Goal: Transaction & Acquisition: Subscribe to service/newsletter

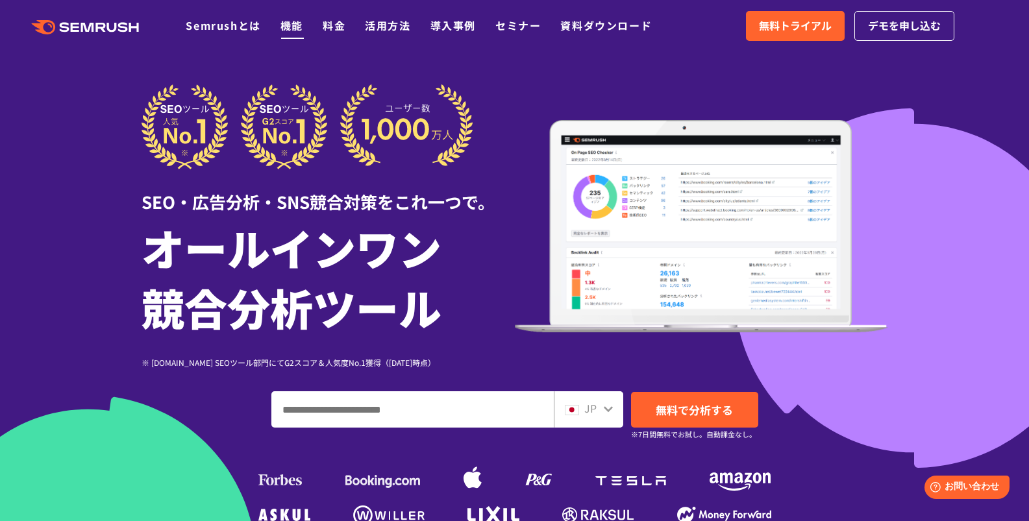
click at [297, 22] on link "機能" at bounding box center [291, 26] width 23 height 16
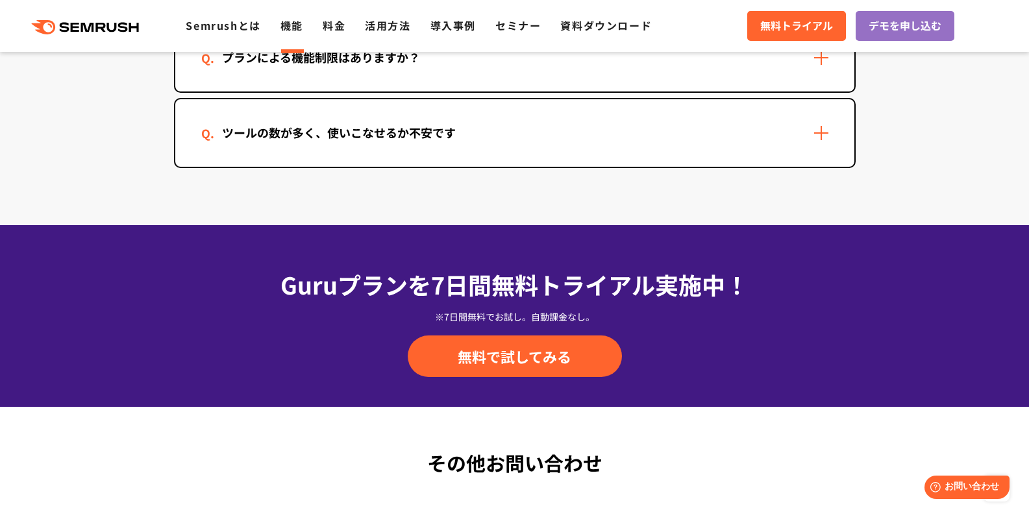
scroll to position [4300, 0]
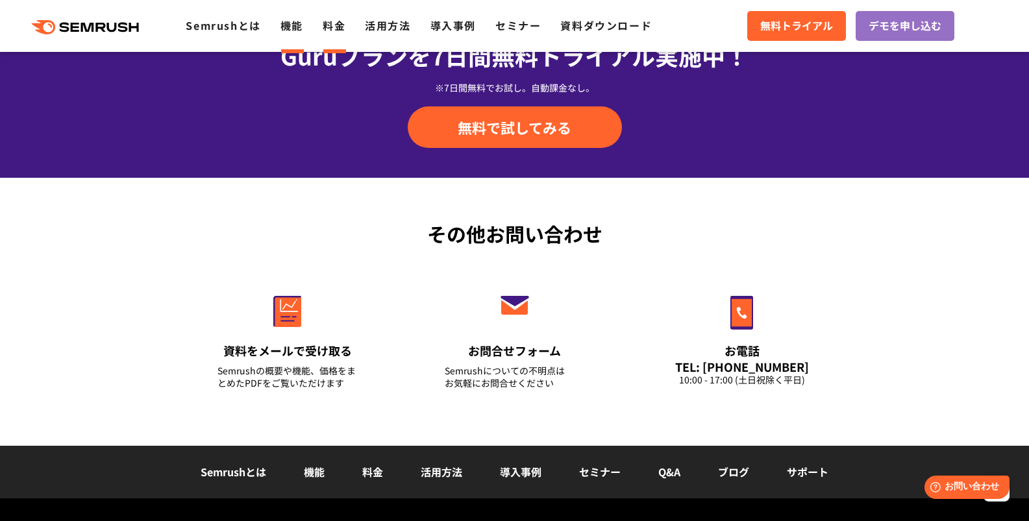
click at [333, 29] on link "料金" at bounding box center [334, 26] width 23 height 16
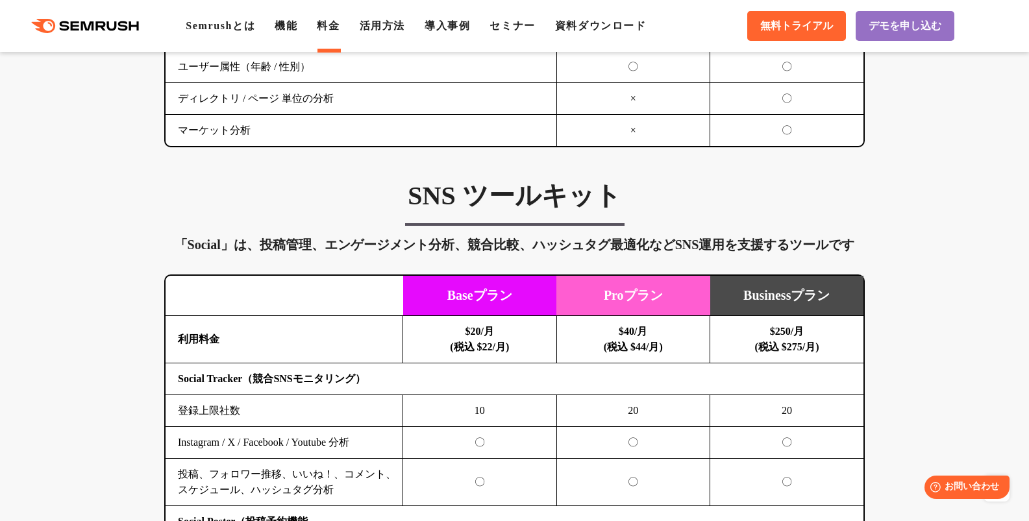
scroll to position [2446, 0]
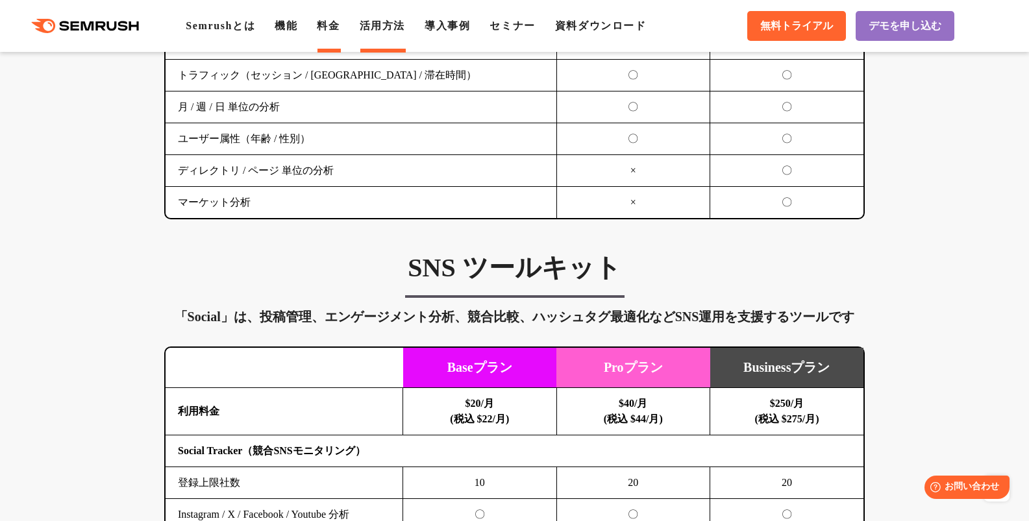
click at [405, 31] on link "活用方法" at bounding box center [382, 25] width 45 height 11
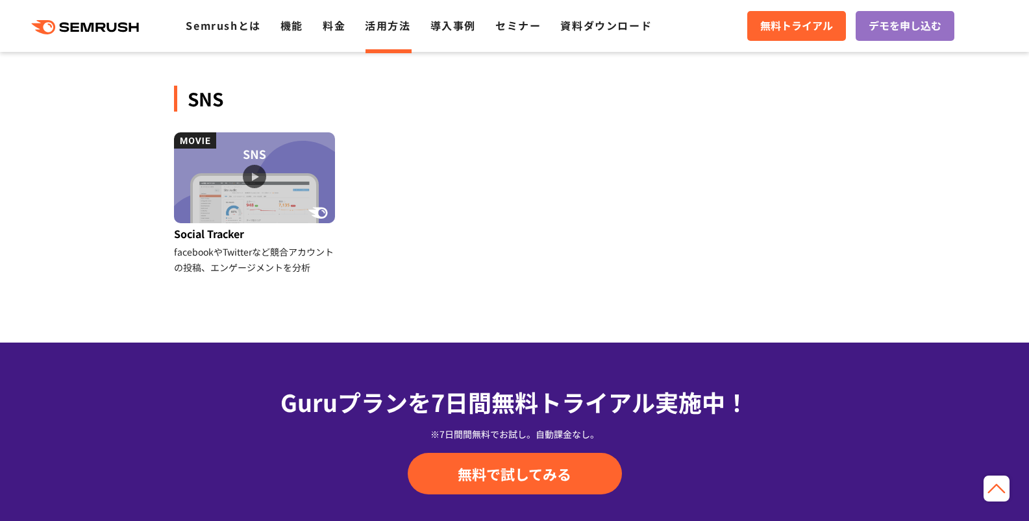
scroll to position [1473, 0]
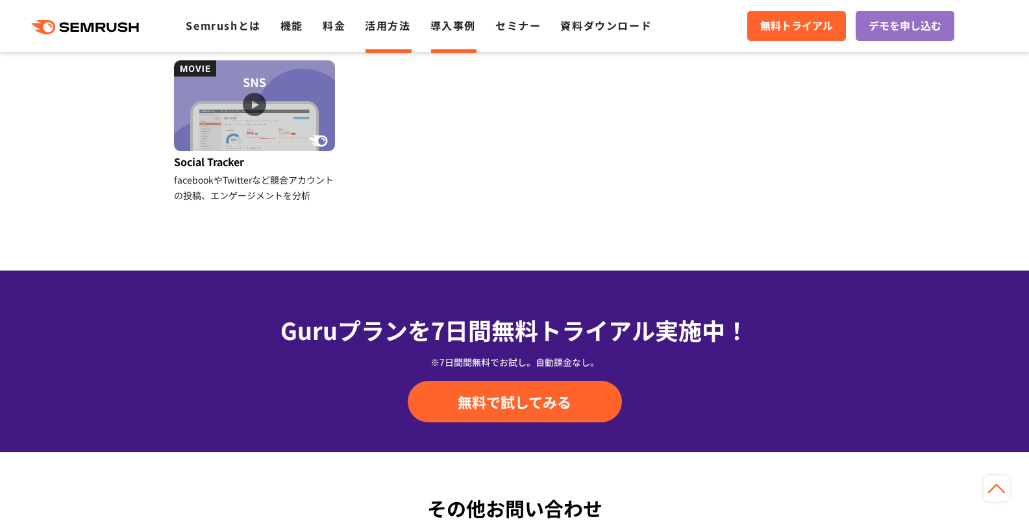
click at [456, 23] on link "導入事例" at bounding box center [452, 26] width 45 height 16
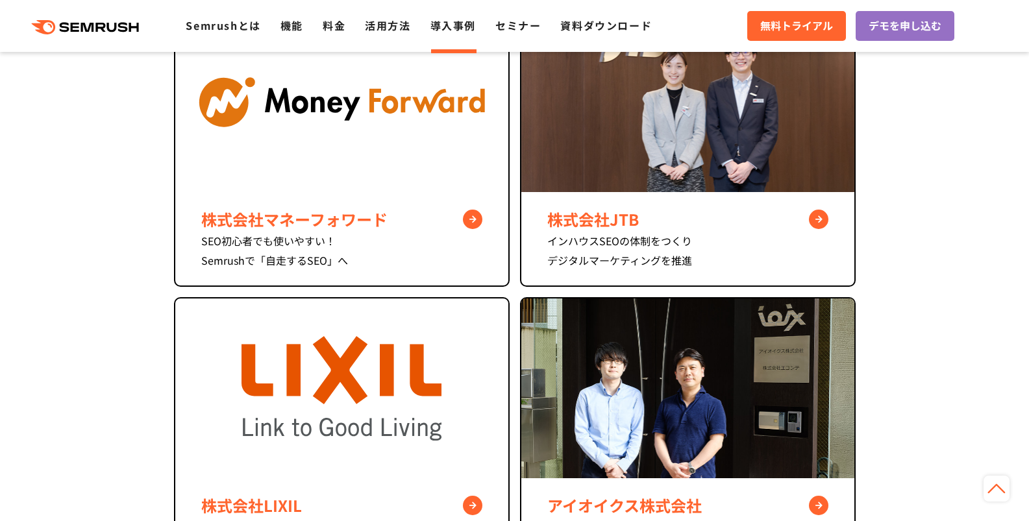
scroll to position [915, 0]
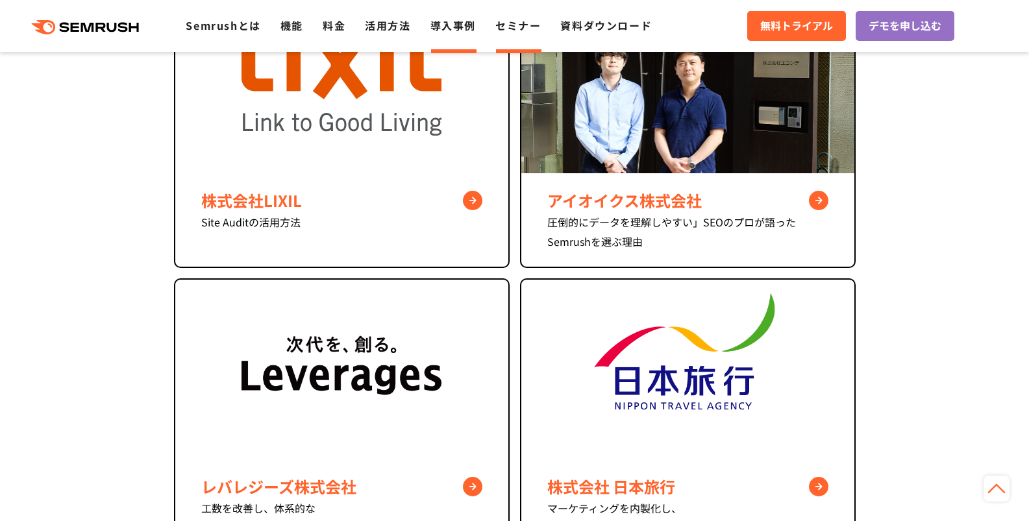
click at [513, 27] on link "セミナー" at bounding box center [517, 26] width 45 height 16
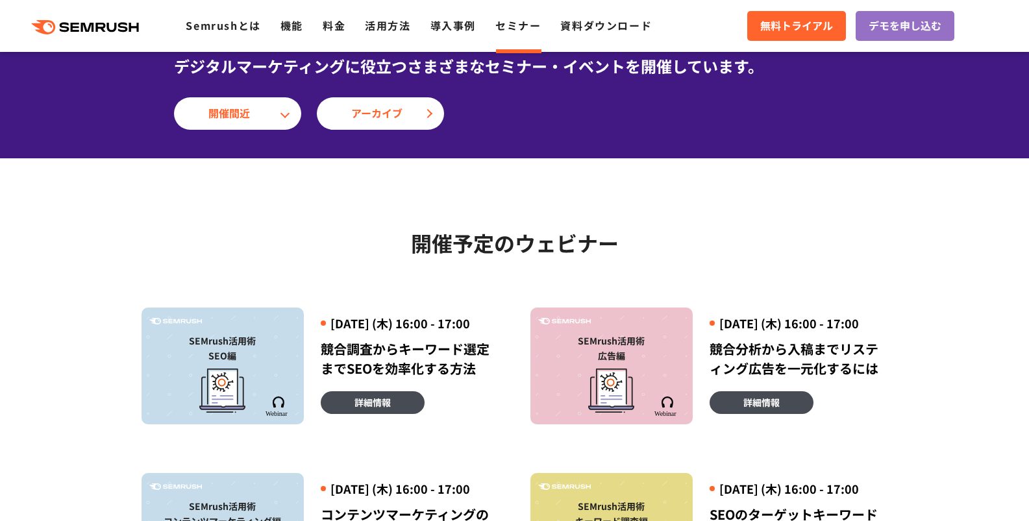
scroll to position [278, 0]
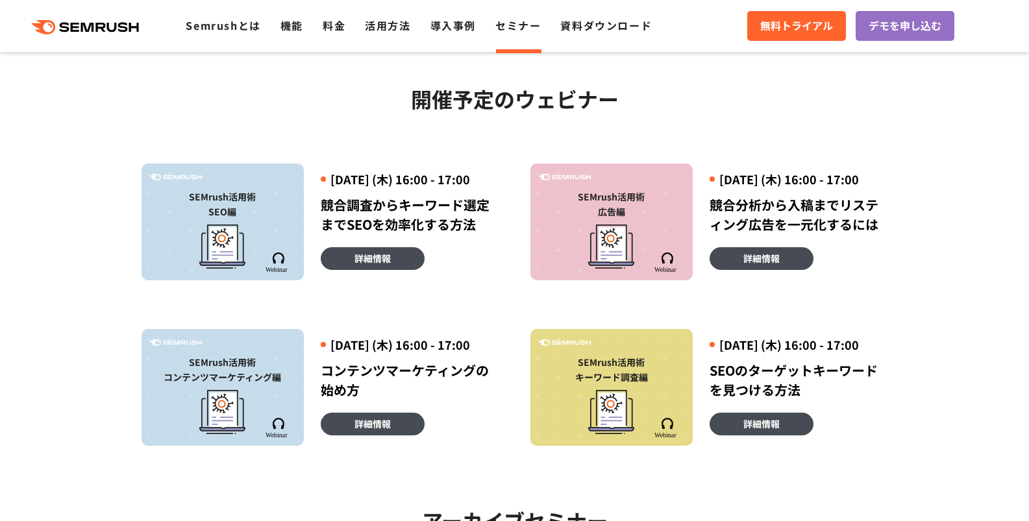
click at [81, 31] on icon ".cls {fill: #FF642D;}" at bounding box center [86, 27] width 147 height 14
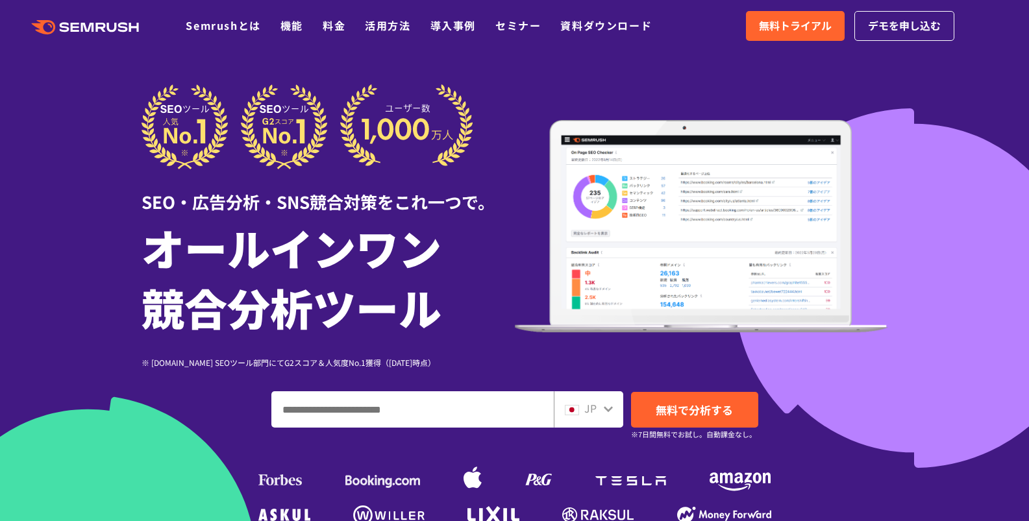
click at [506, 268] on h1 "オールインワン 競合分析ツール" at bounding box center [328, 276] width 373 height 119
click at [800, 31] on span "無料トライアル" at bounding box center [795, 26] width 73 height 17
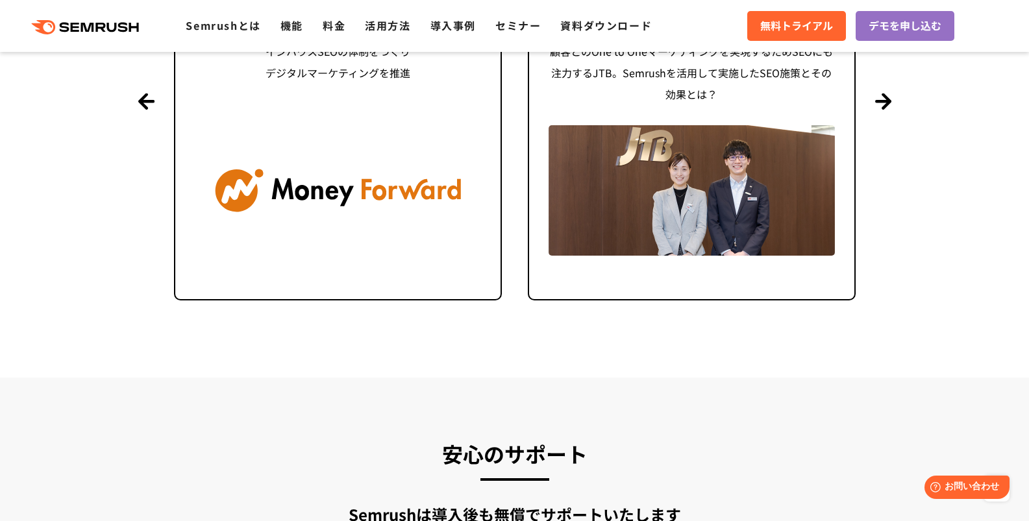
scroll to position [3716, 0]
